Goal: Information Seeking & Learning: Learn about a topic

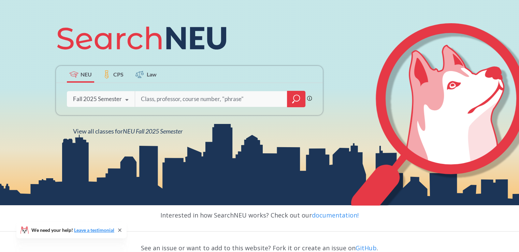
scroll to position [68, 0]
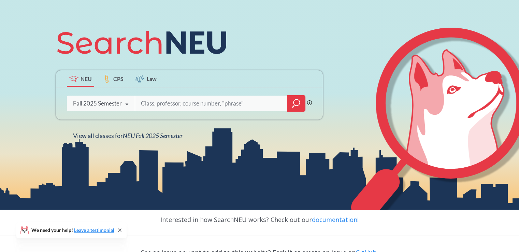
click at [170, 103] on input "search" at bounding box center [211, 103] width 142 height 14
click at [192, 105] on input "search" at bounding box center [211, 103] width 142 height 14
type input "Iraklis"
click at [291, 103] on div at bounding box center [296, 103] width 18 height 16
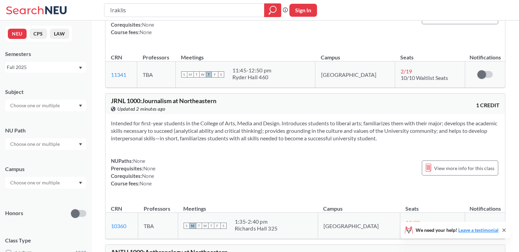
scroll to position [4943, 0]
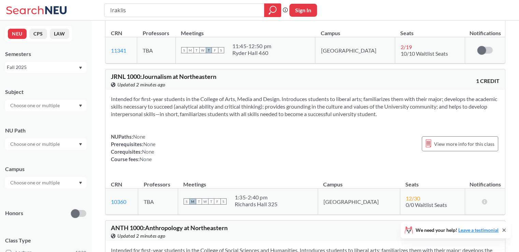
click at [46, 107] on input "text" at bounding box center [35, 105] width 57 height 8
type input "cs5800"
click at [70, 97] on div "Subject cs5800 No results found." at bounding box center [45, 96] width 81 height 30
click at [63, 145] on div at bounding box center [45, 144] width 81 height 12
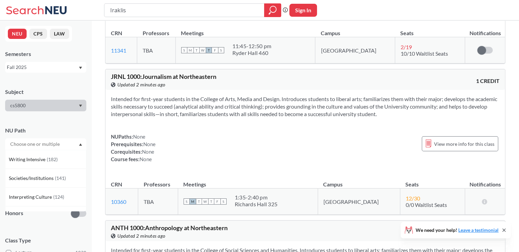
click at [63, 145] on div at bounding box center [45, 144] width 81 height 12
click at [235, 12] on input "Iraklis" at bounding box center [185, 10] width 150 height 12
type input "Iraklis cs5800"
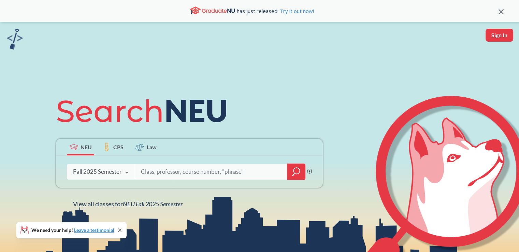
click at [168, 173] on input "search" at bounding box center [211, 171] width 142 height 14
type input "Cs5800"
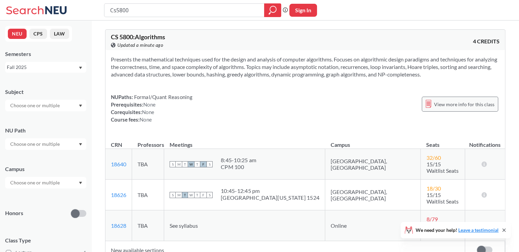
click at [462, 107] on span "View more info for this class" at bounding box center [464, 104] width 60 height 9
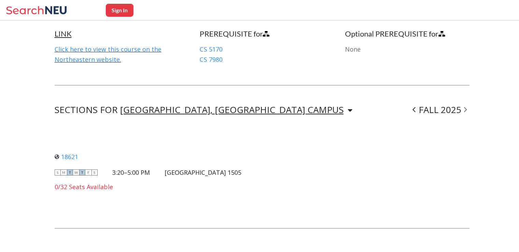
scroll to position [449, 0]
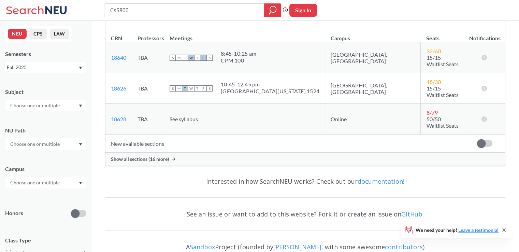
scroll to position [114, 0]
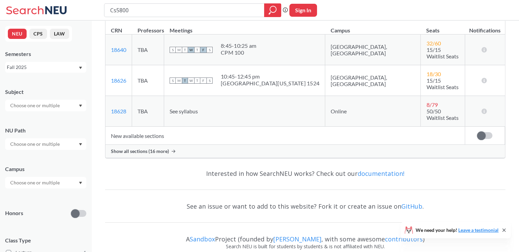
click at [156, 148] on span "Show all sections (16 more)" at bounding box center [140, 151] width 58 height 6
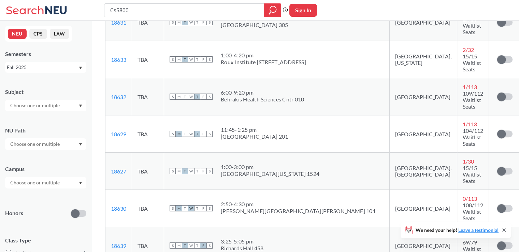
scroll to position [341, 0]
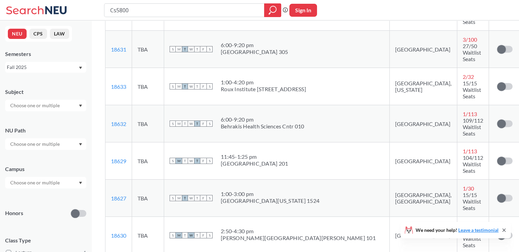
click at [109, 217] on td "18630 View this section on Banner." at bounding box center [118, 235] width 27 height 37
click at [119, 232] on link "18630" at bounding box center [118, 235] width 15 height 6
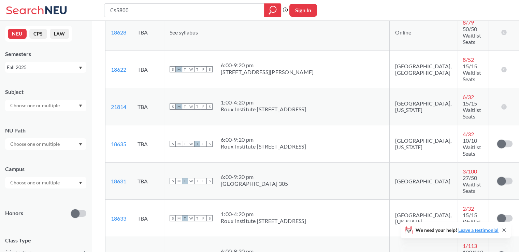
scroll to position [171, 0]
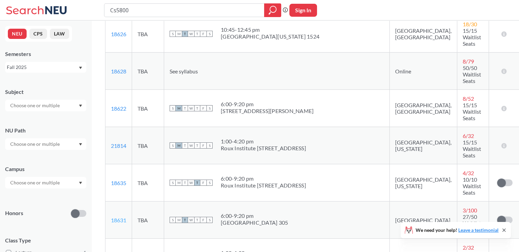
click at [119, 217] on link "18631" at bounding box center [118, 220] width 15 height 6
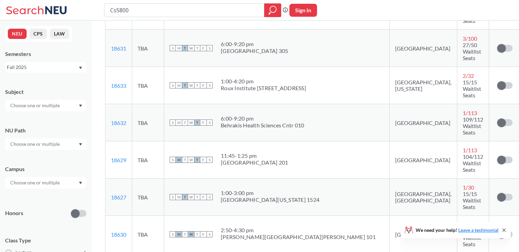
scroll to position [341, 0]
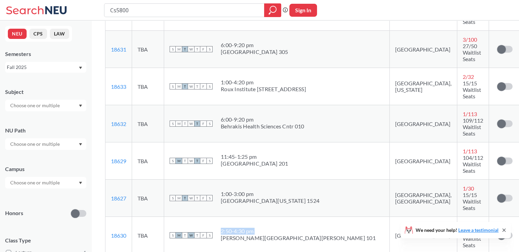
drag, startPoint x: 230, startPoint y: 109, endPoint x: 279, endPoint y: 108, distance: 48.8
click at [279, 228] on div "S M T W T F S 2:50 - 4:30 pm [PERSON_NAME][GEOGRAPHIC_DATA][PERSON_NAME]" at bounding box center [277, 235] width 214 height 15
copy div "2:50 - 4:30 pm"
click at [291, 228] on div "S M T W T F S 2:50 - 4:30 pm [PERSON_NAME][GEOGRAPHIC_DATA][PERSON_NAME]" at bounding box center [277, 235] width 214 height 15
